Goal: Transaction & Acquisition: Purchase product/service

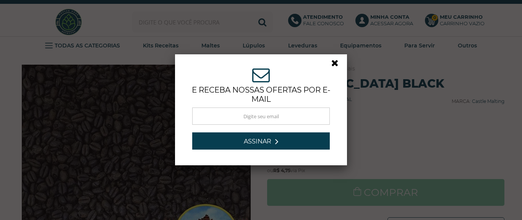
click at [333, 63] on link at bounding box center [338, 65] width 14 height 14
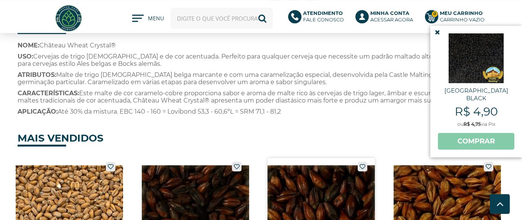
scroll to position [479, 0]
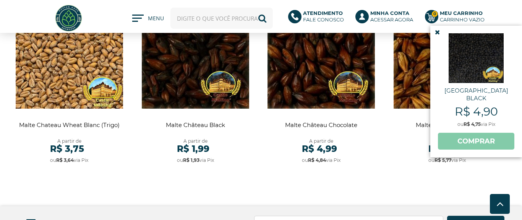
click at [436, 31] on icon at bounding box center [437, 32] width 5 height 6
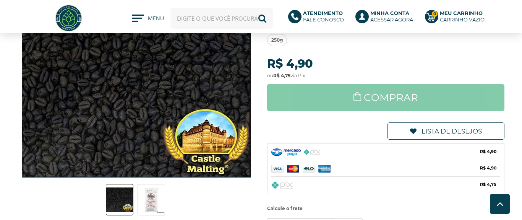
scroll to position [0, 0]
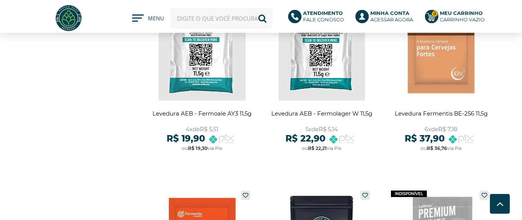
scroll to position [1148, 0]
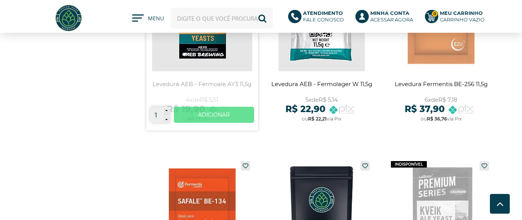
click at [223, 116] on link "Ver mais" at bounding box center [214, 115] width 81 height 16
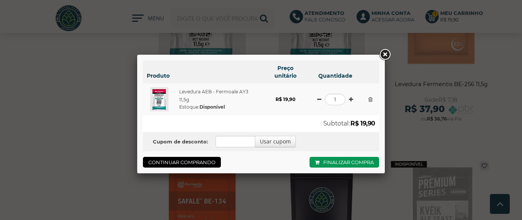
click at [386, 54] on link at bounding box center [385, 55] width 14 height 14
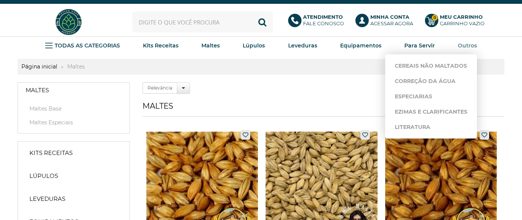
click at [471, 45] on strong "Outros" at bounding box center [467, 45] width 19 height 7
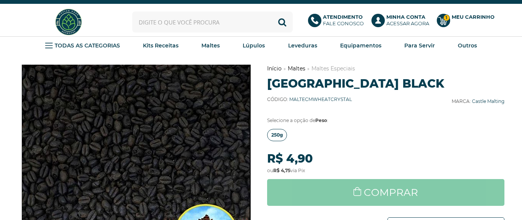
click at [272, 137] on span "250g" at bounding box center [276, 134] width 11 height 11
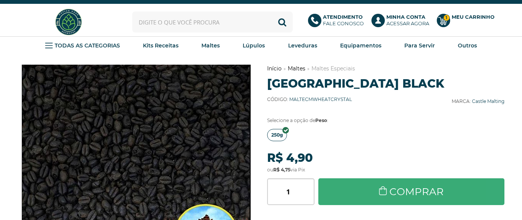
click at [355, 196] on link "Comprar" at bounding box center [411, 191] width 186 height 27
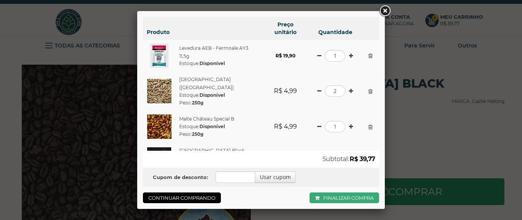
click at [332, 193] on link "Finalizar compra" at bounding box center [344, 197] width 70 height 11
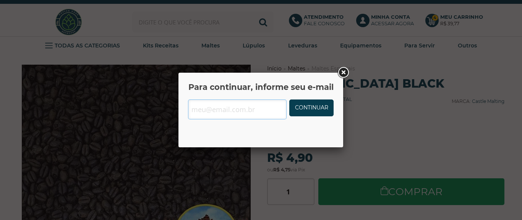
click at [253, 109] on input "text" at bounding box center [237, 109] width 99 height 20
click at [340, 71] on link at bounding box center [343, 73] width 14 height 14
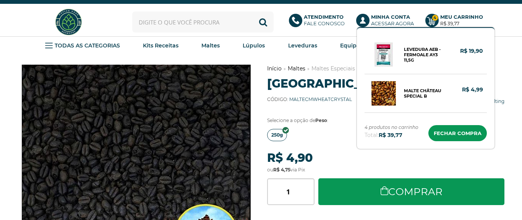
click at [448, 18] on b "Meu Carrinho" at bounding box center [461, 17] width 43 height 6
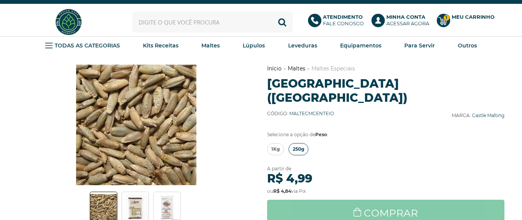
click at [299, 143] on span "250g" at bounding box center [298, 148] width 11 height 11
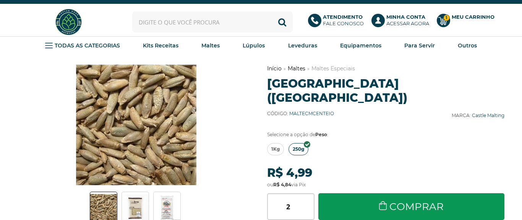
type input "2"
click at [311, 193] on input "2" at bounding box center [290, 206] width 47 height 27
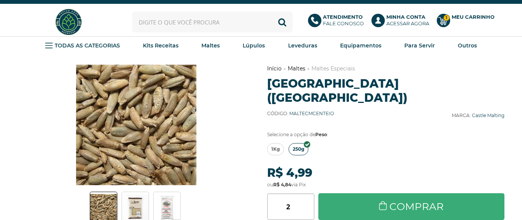
click at [356, 195] on link "Comprar" at bounding box center [411, 206] width 186 height 27
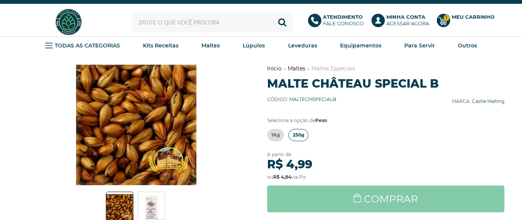
click at [300, 135] on span "250g" at bounding box center [298, 134] width 11 height 11
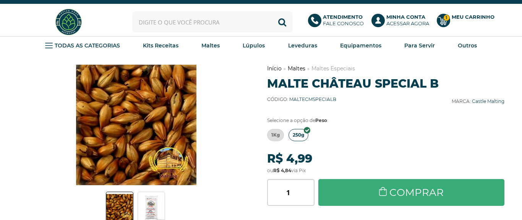
click at [374, 195] on link "Comprar" at bounding box center [411, 192] width 186 height 27
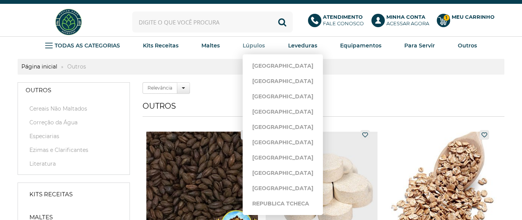
click at [257, 44] on strong "Lúpulos" at bounding box center [254, 45] width 22 height 7
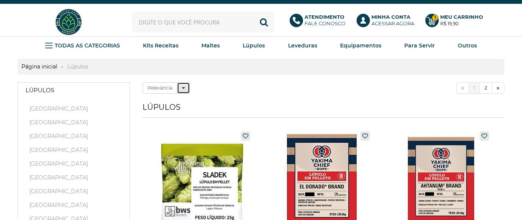
click at [182, 89] on icon at bounding box center [183, 87] width 3 height 5
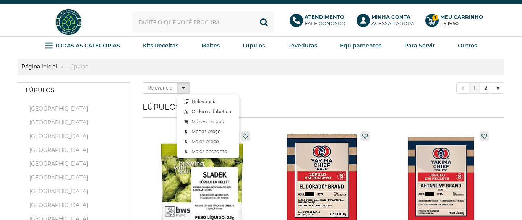
click at [207, 131] on link "Menor preço" at bounding box center [207, 131] width 61 height 10
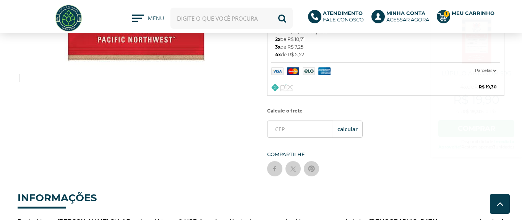
scroll to position [305, 0]
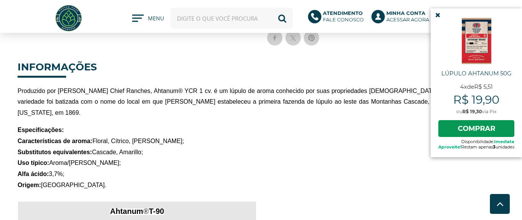
click at [435, 14] on icon at bounding box center [437, 15] width 5 height 6
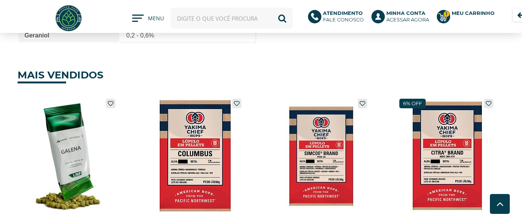
scroll to position [0, 0]
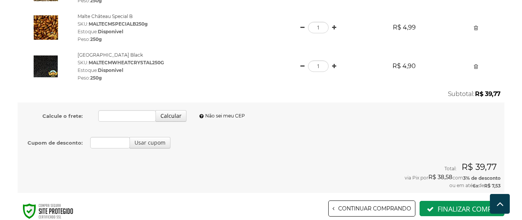
scroll to position [200, 0]
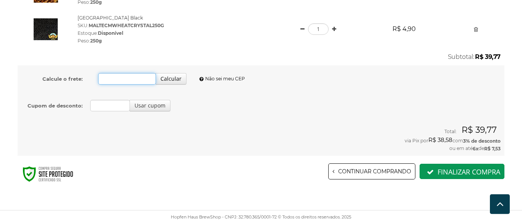
click at [134, 82] on input "Calcule o frete:" at bounding box center [127, 78] width 58 height 11
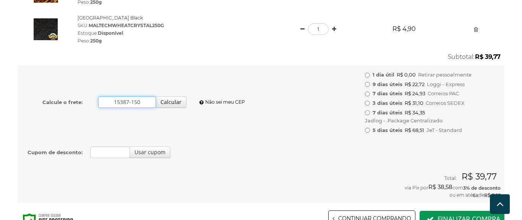
type input "15387-150"
click at [440, 85] on span "Loggi - Express" at bounding box center [446, 84] width 38 height 8
click at [370, 85] on input "9 dias úteis R$ 22,72 Loggi - Express" at bounding box center [367, 84] width 5 height 5
radio input "true"
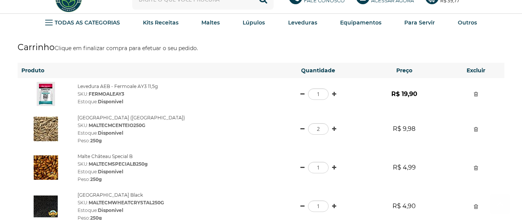
scroll to position [66, 0]
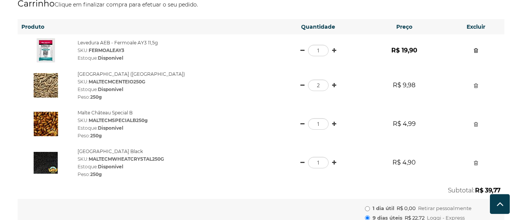
click at [475, 51] on link at bounding box center [476, 50] width 4 height 5
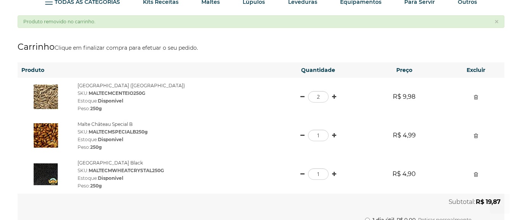
scroll to position [87, 0]
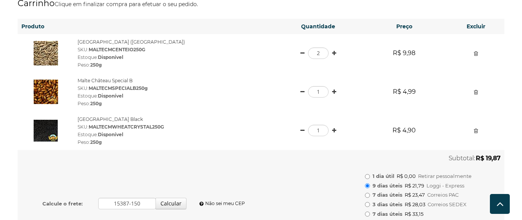
click at [478, 53] on div at bounding box center [476, 53] width 50 height 8
click at [476, 55] on link at bounding box center [476, 53] width 4 height 5
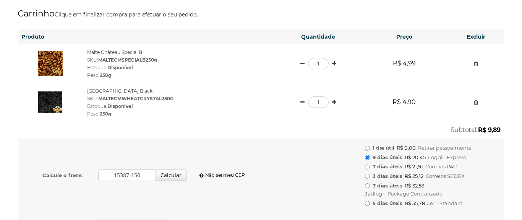
scroll to position [87, 0]
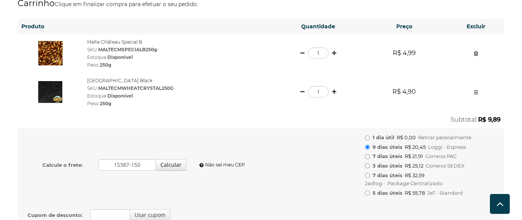
click at [476, 55] on link at bounding box center [476, 53] width 4 height 5
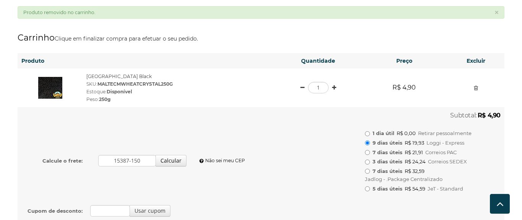
scroll to position [44, 0]
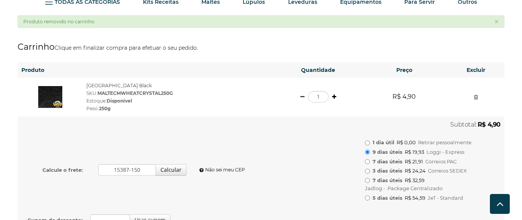
click at [336, 97] on link at bounding box center [334, 96] width 4 height 5
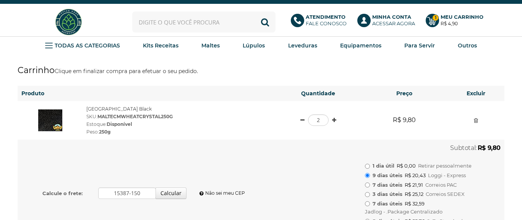
drag, startPoint x: 173, startPoint y: 110, endPoint x: 82, endPoint y: 107, distance: 90.2
click at [82, 107] on td "[GEOGRAPHIC_DATA] Black SKU: MALTECMWHEATCRYSTAL250G Estoque: Disponível Peso: …" at bounding box center [178, 120] width 192 height 39
copy link "[GEOGRAPHIC_DATA] Black"
click at [220, 91] on h6 "Produto" at bounding box center [146, 93] width 250 height 8
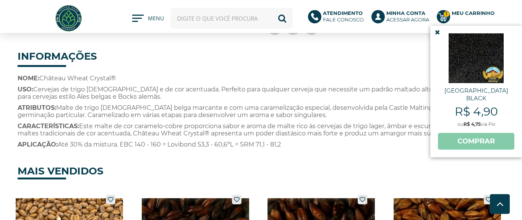
scroll to position [261, 0]
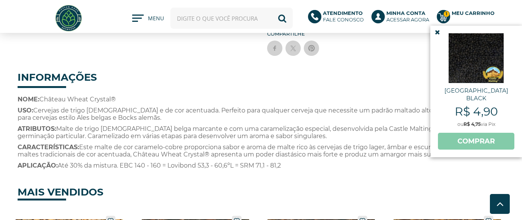
click at [437, 30] on icon at bounding box center [437, 32] width 5 height 6
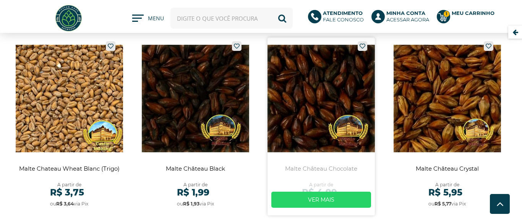
scroll to position [348, 0]
